Goal: Check status

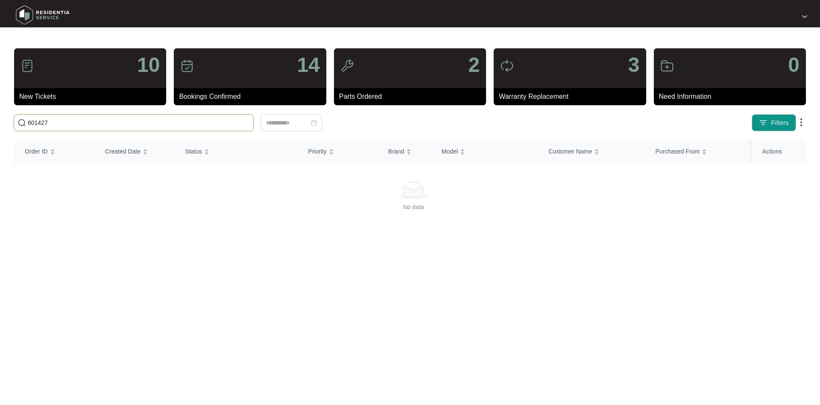
click at [32, 121] on input "601427" at bounding box center [139, 122] width 222 height 9
click at [34, 120] on input "601427" at bounding box center [139, 122] width 222 height 9
click at [35, 119] on input "601427" at bounding box center [139, 122] width 222 height 9
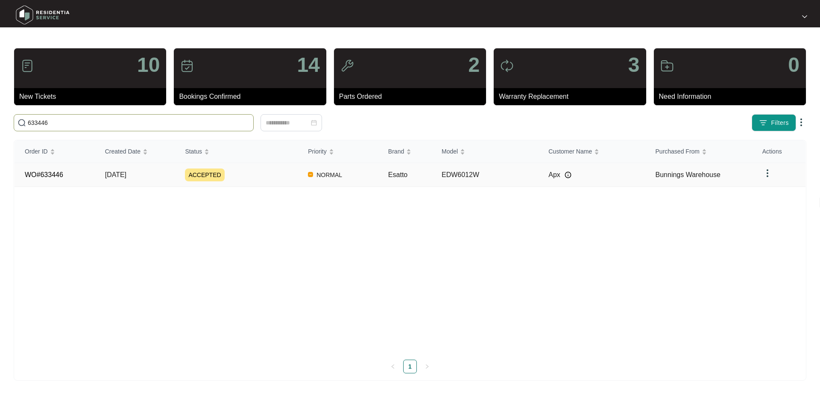
type input "633446"
click at [273, 171] on div "ACCEPTED" at bounding box center [241, 174] width 113 height 13
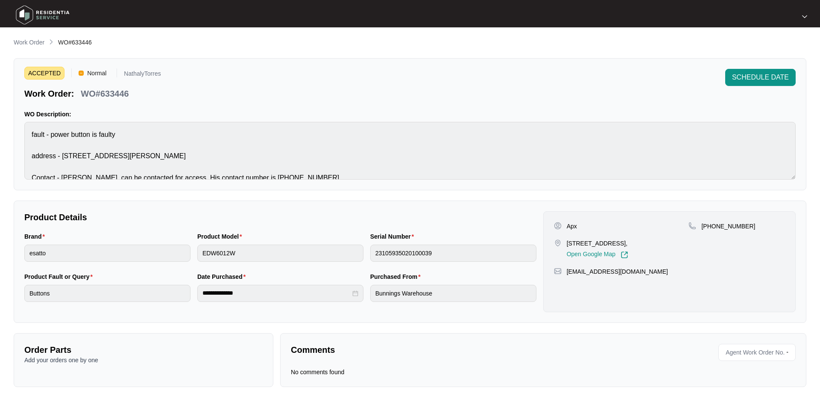
drag, startPoint x: 631, startPoint y: 240, endPoint x: 551, endPoint y: 235, distance: 80.5
click at [551, 235] on div "Apx [STREET_ADDRESS], Open Google Map [PHONE_NUMBER] [EMAIL_ADDRESS][DOMAIN_NAM…" at bounding box center [669, 261] width 252 height 101
click at [736, 285] on div "Apx [STREET_ADDRESS], Open Google Map [PHONE_NUMBER] [EMAIL_ADDRESS][DOMAIN_NAM…" at bounding box center [669, 261] width 252 height 101
drag, startPoint x: 619, startPoint y: 242, endPoint x: 559, endPoint y: 240, distance: 59.8
click at [559, 240] on div "[STREET_ADDRESS], Open Google Map" at bounding box center [621, 249] width 135 height 20
